Goal: Transaction & Acquisition: Purchase product/service

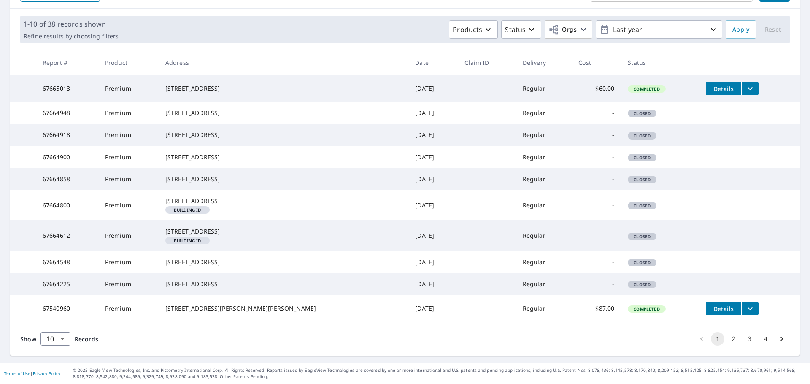
scroll to position [186, 0]
click at [726, 338] on button "2" at bounding box center [732, 338] width 13 height 13
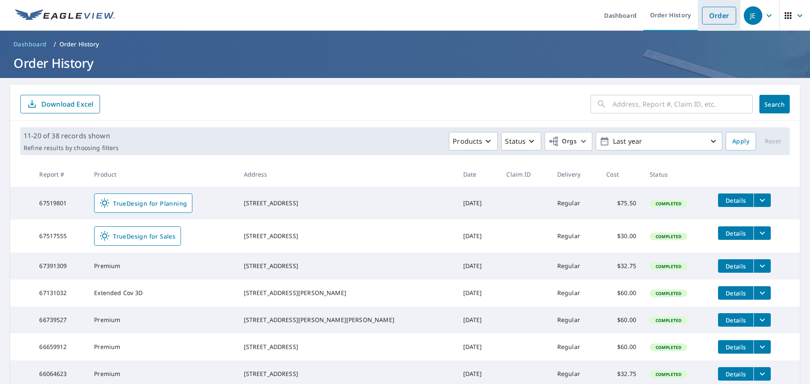
click at [710, 13] on link "Order" at bounding box center [719, 16] width 34 height 18
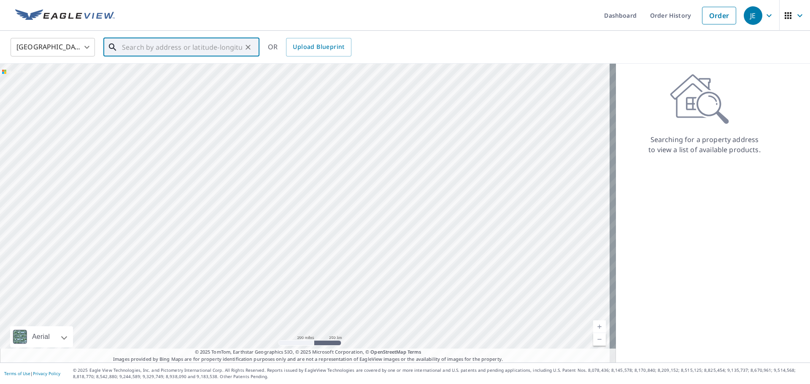
paste input "[STREET_ADDRESS]"
click at [175, 83] on p "[GEOGRAPHIC_DATA], [GEOGRAPHIC_DATA] 01569" at bounding box center [186, 85] width 132 height 17
type input "[STREET_ADDRESS]"
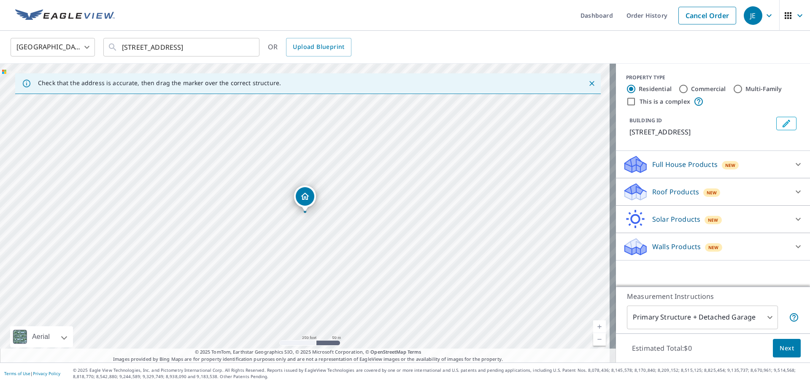
click at [793, 191] on icon at bounding box center [798, 192] width 10 height 10
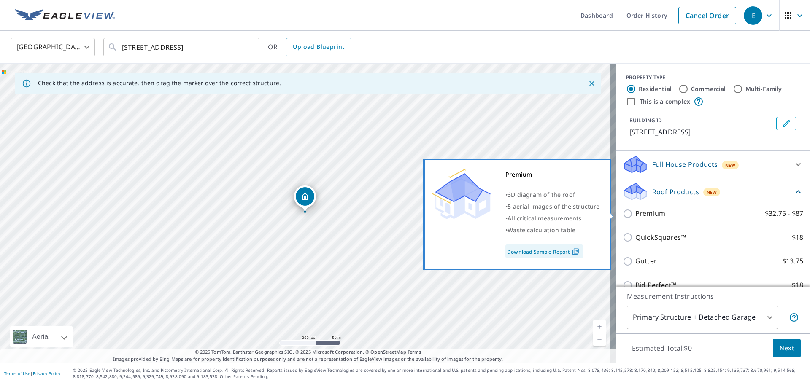
click at [637, 214] on p "Premium" at bounding box center [650, 213] width 30 height 11
click at [635, 214] on input "Premium $32.75 - $87" at bounding box center [628, 214] width 13 height 10
checkbox input "true"
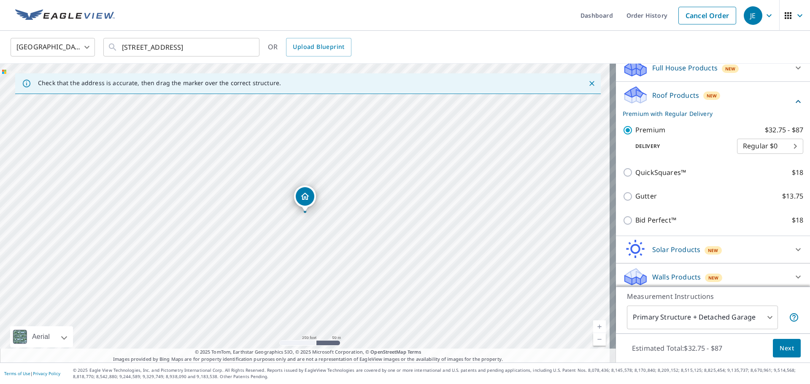
scroll to position [101, 0]
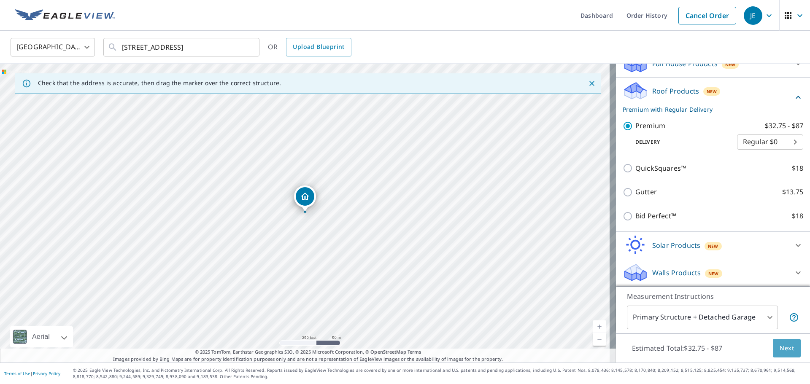
click at [780, 349] on span "Next" at bounding box center [786, 348] width 14 height 11
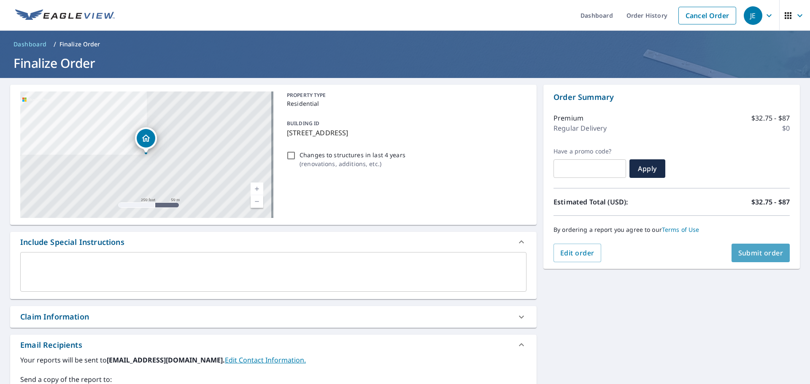
click at [754, 255] on span "Submit order" at bounding box center [760, 252] width 45 height 9
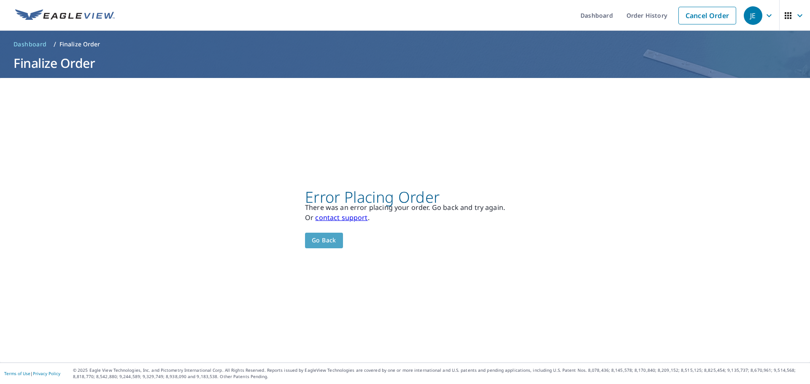
click at [329, 242] on span "Go back" at bounding box center [324, 240] width 24 height 11
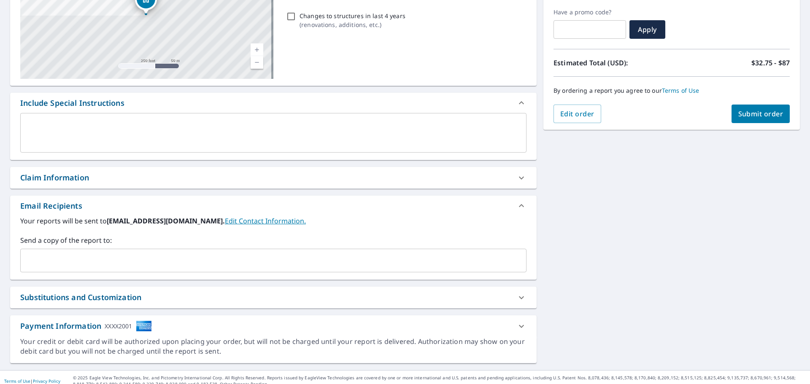
scroll to position [147, 0]
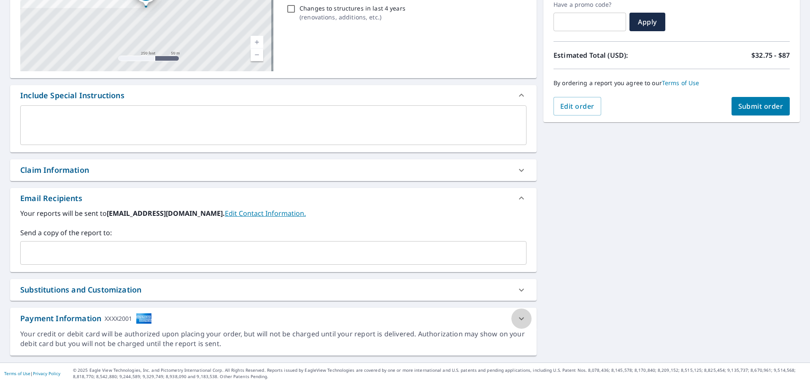
click at [516, 320] on icon at bounding box center [521, 319] width 10 height 10
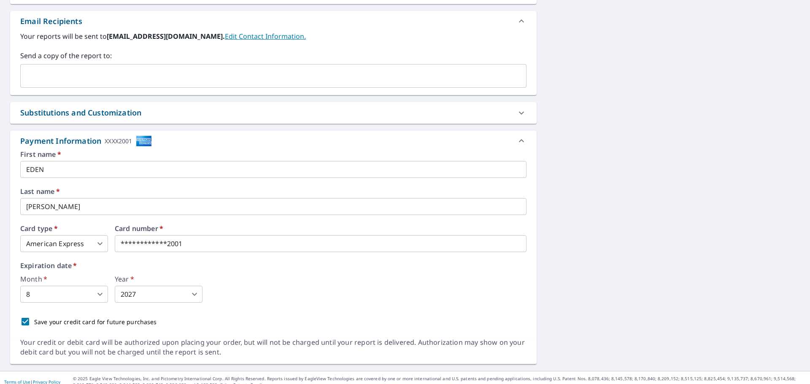
scroll to position [332, 0]
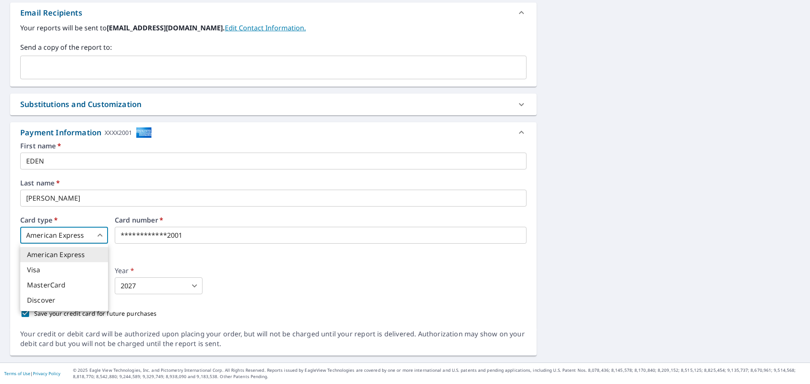
click at [98, 234] on body "JE JE Dashboard Order History Cancel Order JE Dashboard / Finalize Order Finali…" at bounding box center [405, 192] width 810 height 384
click at [78, 267] on li "Visa" at bounding box center [64, 269] width 88 height 15
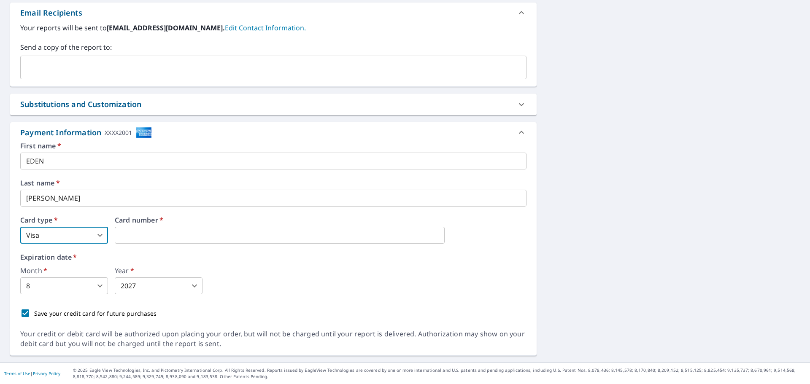
click at [96, 233] on body "JE JE Dashboard Order History Cancel Order JE Dashboard / Finalize Order Finali…" at bounding box center [405, 192] width 810 height 384
click at [75, 296] on li "Discover" at bounding box center [64, 300] width 88 height 15
type input "3"
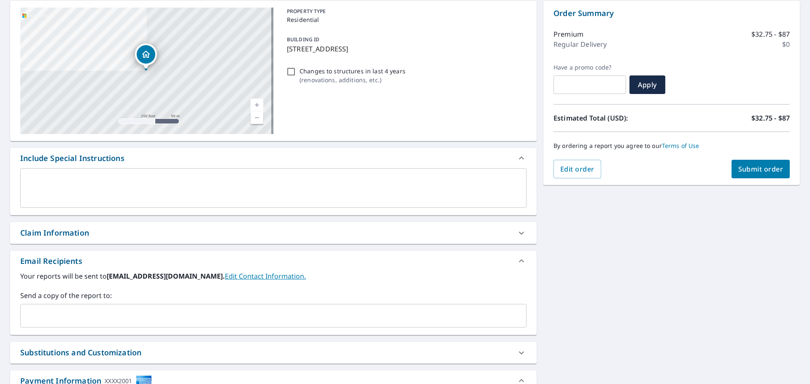
scroll to position [79, 0]
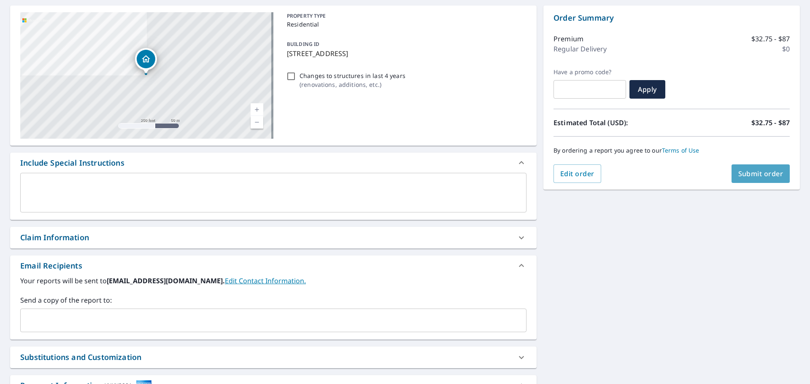
click at [748, 170] on span "Submit order" at bounding box center [760, 173] width 45 height 9
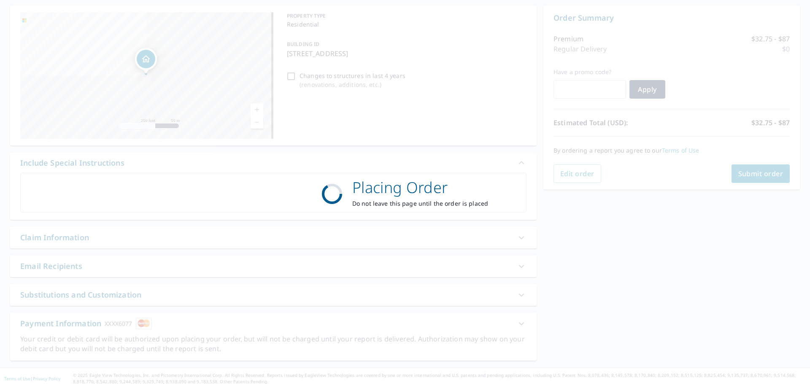
scroll to position [0, 0]
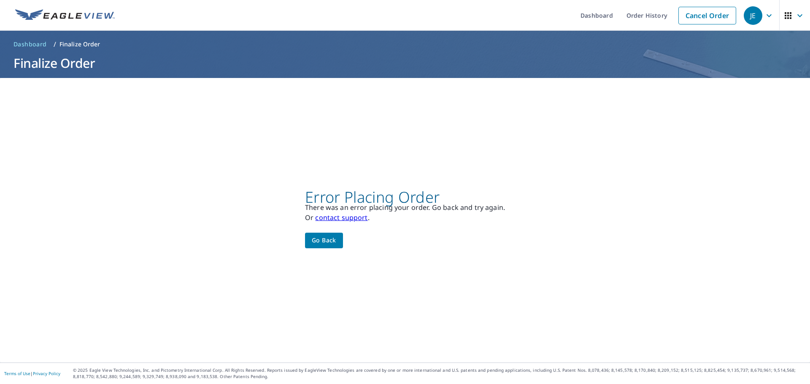
click at [332, 243] on span "Go back" at bounding box center [324, 240] width 24 height 11
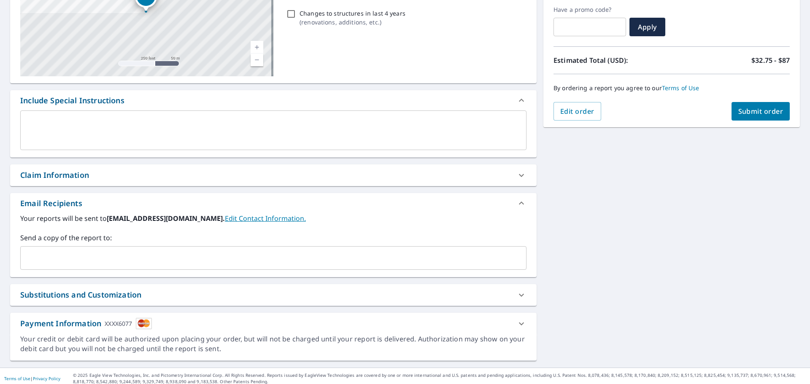
scroll to position [147, 0]
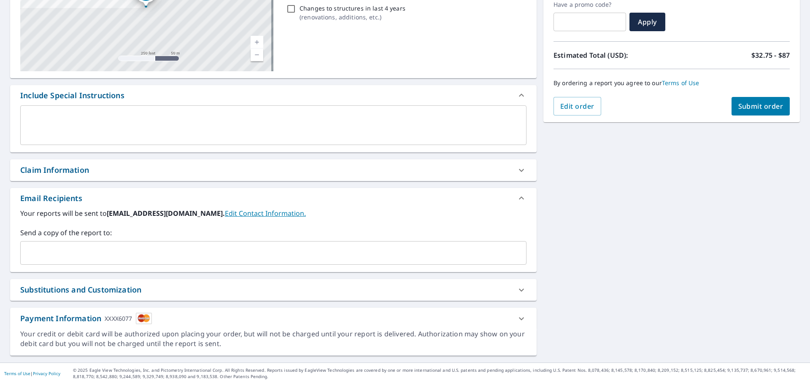
click at [271, 318] on div "Payment Information XXXX6077" at bounding box center [265, 318] width 491 height 11
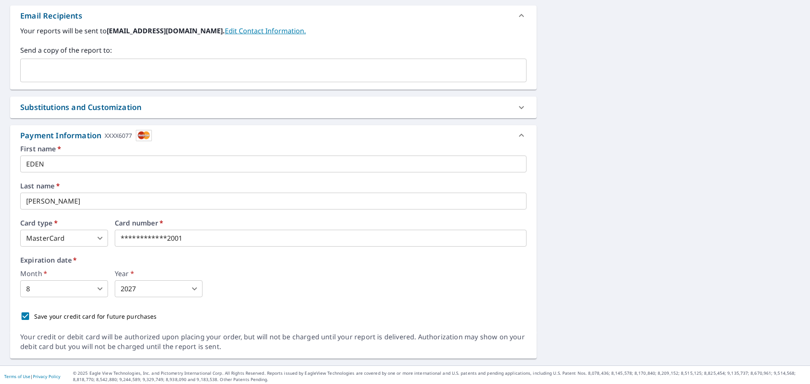
scroll to position [332, 0]
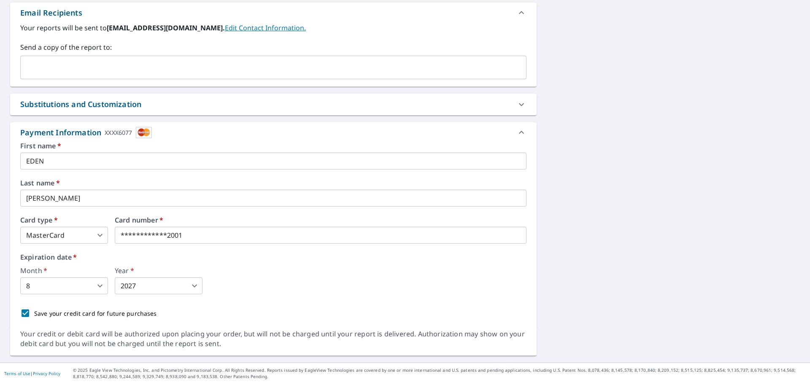
click at [100, 288] on body "JE JE Dashboard Order History Cancel Order JE Dashboard / Finalize Order Finali…" at bounding box center [405, 192] width 810 height 384
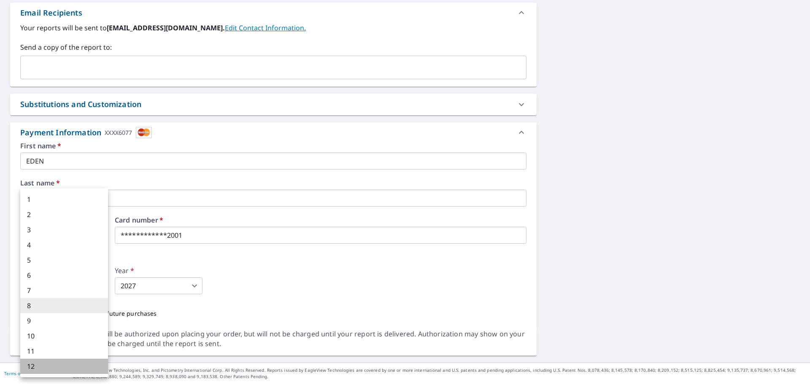
click at [82, 363] on li "12" at bounding box center [64, 366] width 88 height 15
type input "12"
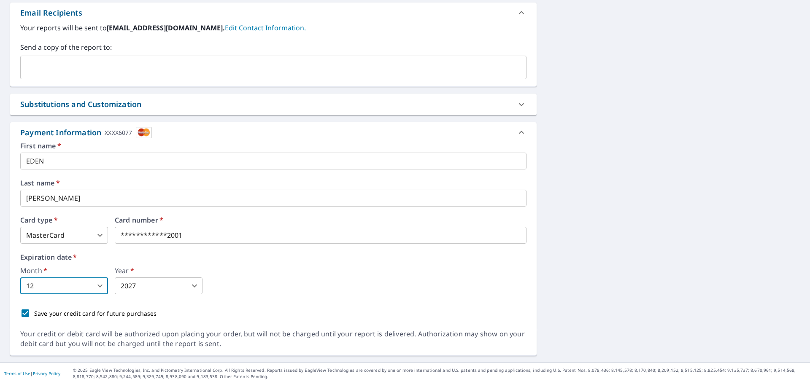
click at [195, 292] on body "JE JE Dashboard Order History Cancel Order JE Dashboard / Finalize Order Finali…" at bounding box center [405, 192] width 810 height 384
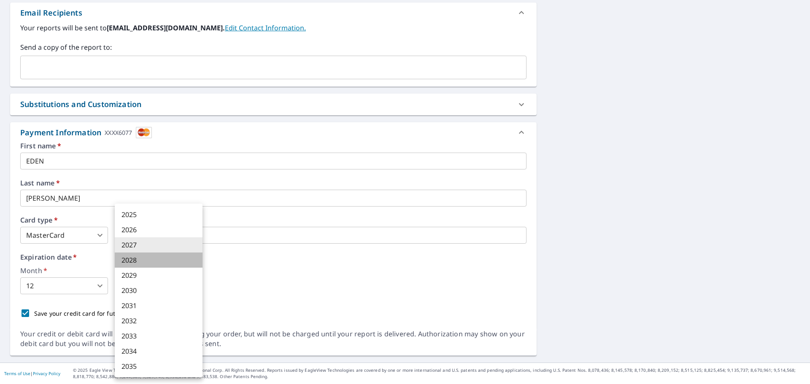
click at [166, 257] on li "2028" at bounding box center [159, 260] width 88 height 15
type input "2028"
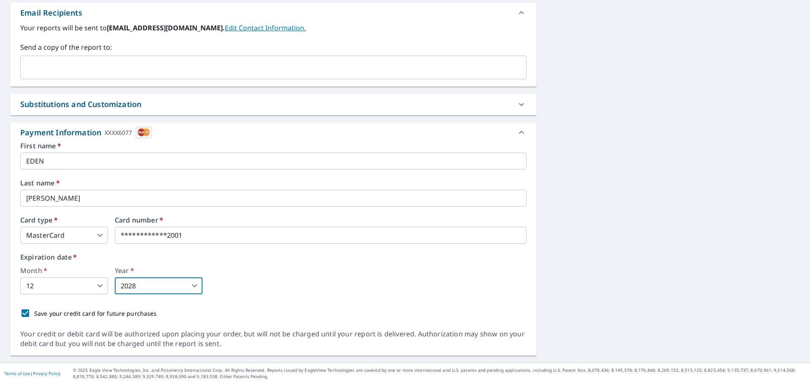
click at [392, 306] on div "Save your credit card for future purchases" at bounding box center [273, 313] width 506 height 18
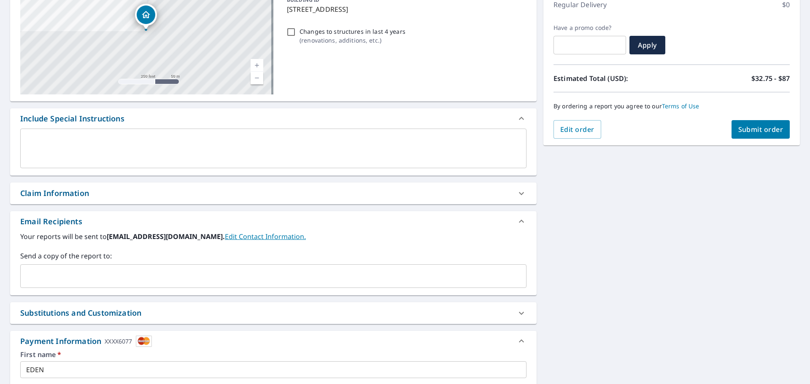
scroll to position [121, 0]
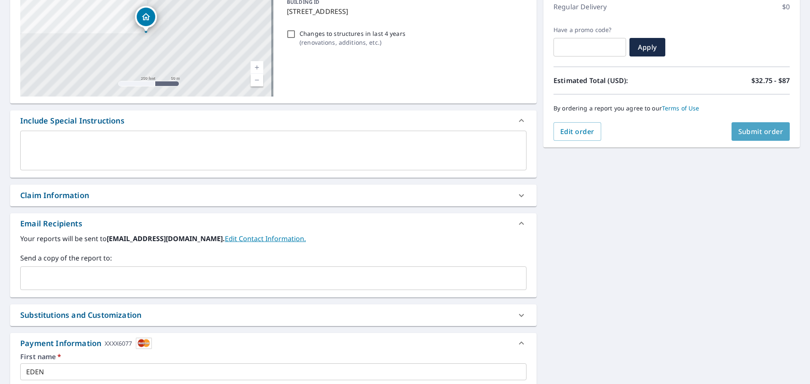
click at [757, 136] on span "Submit order" at bounding box center [760, 131] width 45 height 9
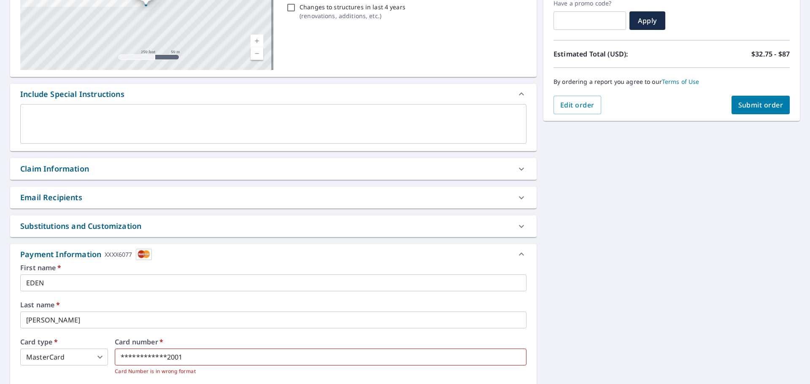
scroll to position [248, 0]
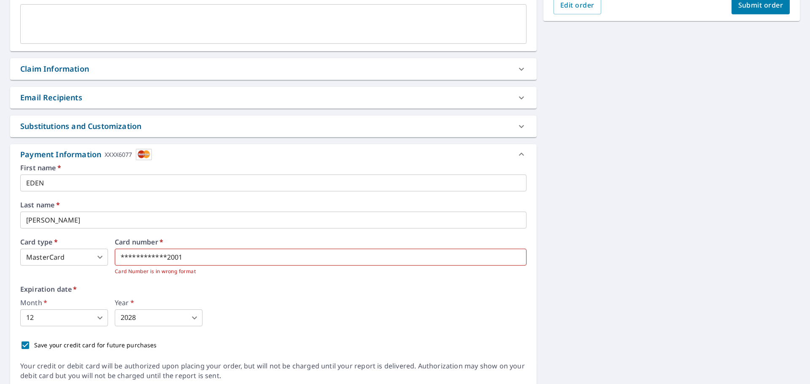
click at [95, 258] on body "JE JE Dashboard Order History Cancel Order JE Dashboard / Finalize Order Finali…" at bounding box center [405, 192] width 810 height 384
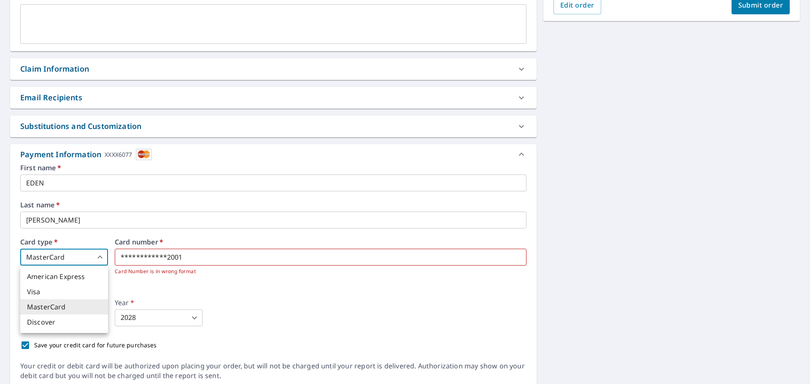
click at [343, 253] on div at bounding box center [405, 192] width 810 height 384
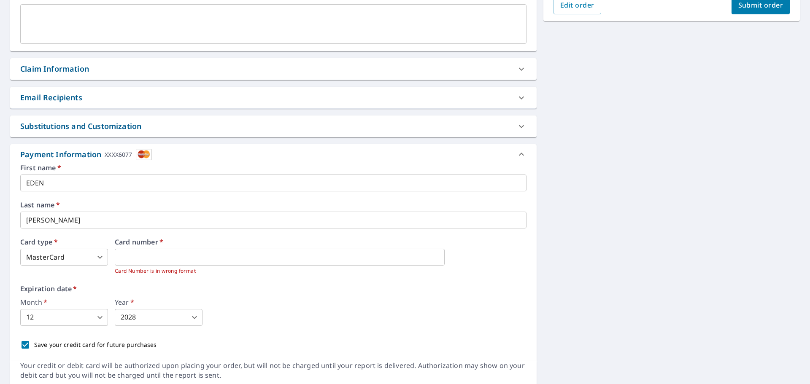
click at [344, 305] on div "Month   * 12 12 ​ Year   * 2028 2028 ​" at bounding box center [273, 312] width 506 height 27
click at [738, 7] on span "Submit order" at bounding box center [760, 4] width 45 height 9
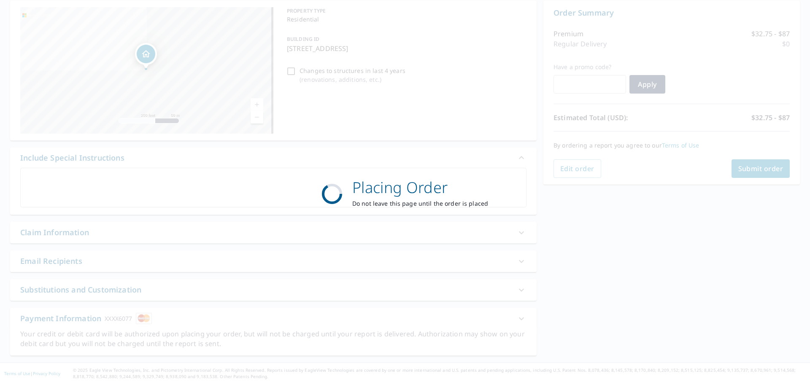
scroll to position [84, 0]
